Goal: Find specific page/section: Find specific page/section

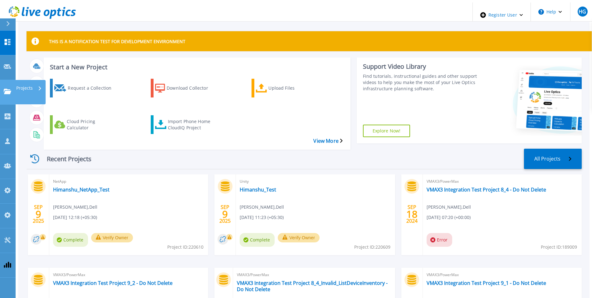
click at [7, 80] on link "Projects Projects" at bounding box center [8, 92] width 16 height 25
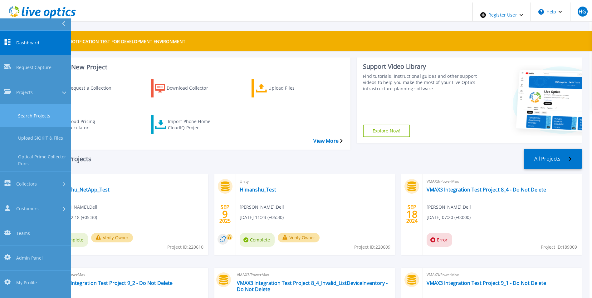
click at [52, 105] on link "Search Projects" at bounding box center [35, 116] width 71 height 22
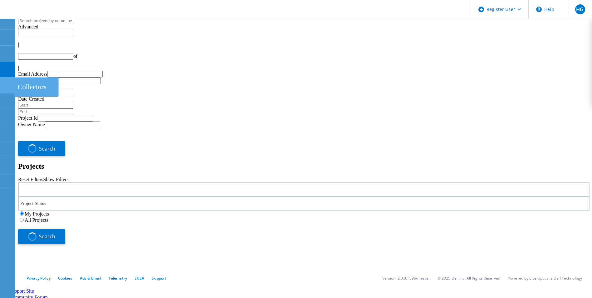
type input "1"
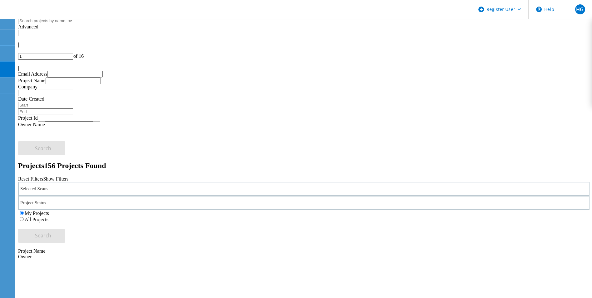
click at [158, 182] on div "Selected Scans" at bounding box center [304, 189] width 572 height 14
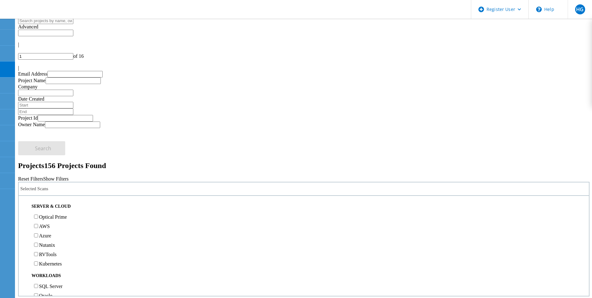
click at [48, 214] on label "Optical Prime" at bounding box center [53, 216] width 28 height 5
click at [38, 215] on input "Optical Prime" at bounding box center [36, 217] width 4 height 4
click at [48, 217] on label "All Projects" at bounding box center [37, 219] width 24 height 5
click at [24, 217] on input "All Projects" at bounding box center [22, 219] width 4 height 4
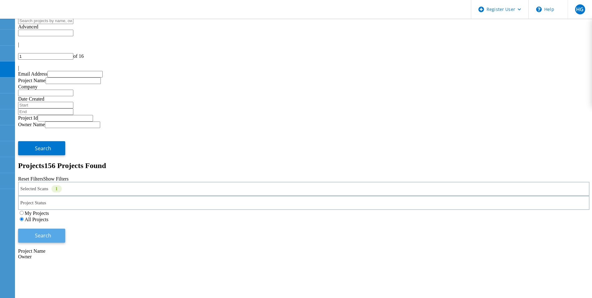
click at [65, 229] on button "Search" at bounding box center [41, 236] width 47 height 14
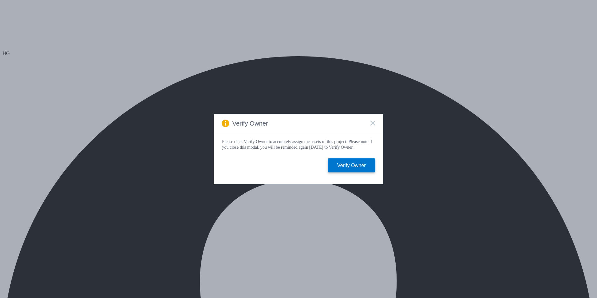
select select "USD"
